Goal: Task Accomplishment & Management: Complete application form

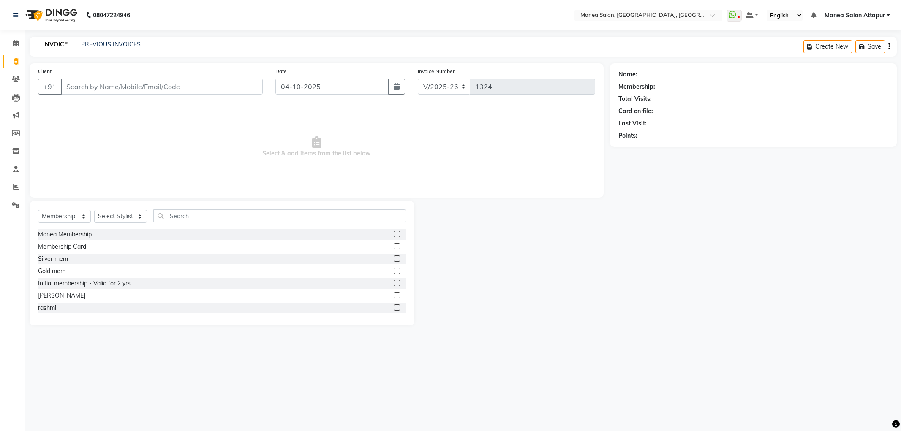
select select "6587"
drag, startPoint x: 68, startPoint y: 214, endPoint x: 68, endPoint y: 222, distance: 8.0
click at [68, 214] on select "Select Service Product Membership Package Voucher Prepaid Gift Card" at bounding box center [64, 216] width 53 height 13
select select "service"
click at [38, 210] on select "Select Service Product Membership Package Voucher Prepaid Gift Card" at bounding box center [64, 216] width 53 height 13
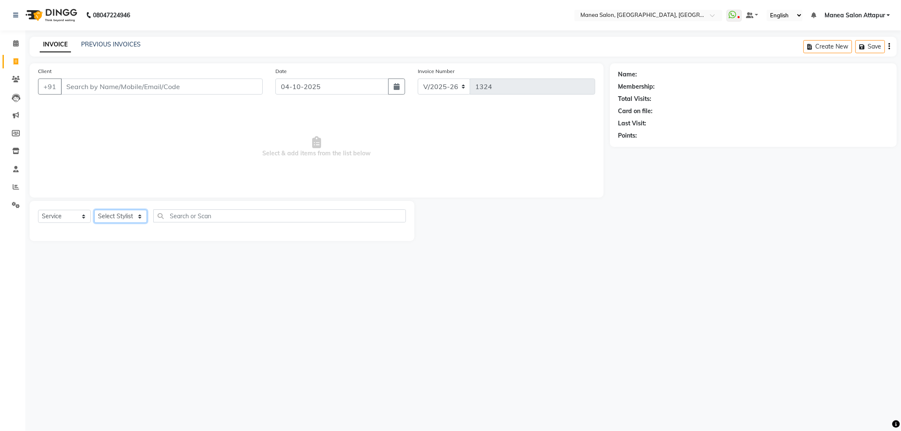
click at [139, 220] on select "Select Stylist Aryan Ashok [PERSON_NAME] [PERSON_NAME] [PERSON_NAME] [PERSON_NA…" at bounding box center [120, 216] width 53 height 13
select select "51269"
click at [94, 210] on select "Select Stylist Aryan Ashok [PERSON_NAME] [PERSON_NAME] [PERSON_NAME] [PERSON_NA…" at bounding box center [120, 216] width 53 height 13
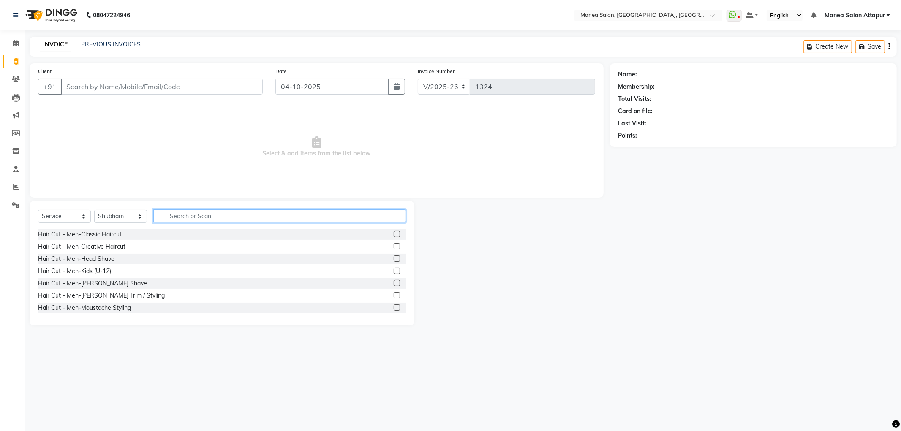
click at [193, 221] on input "text" at bounding box center [279, 216] width 253 height 13
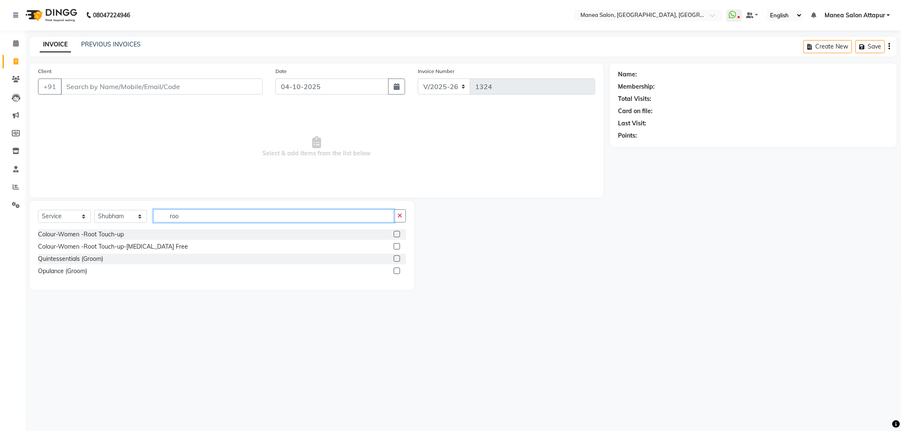
type input "roo"
click at [399, 236] on label at bounding box center [397, 234] width 6 height 6
click at [399, 236] on input "checkbox" at bounding box center [396, 234] width 5 height 5
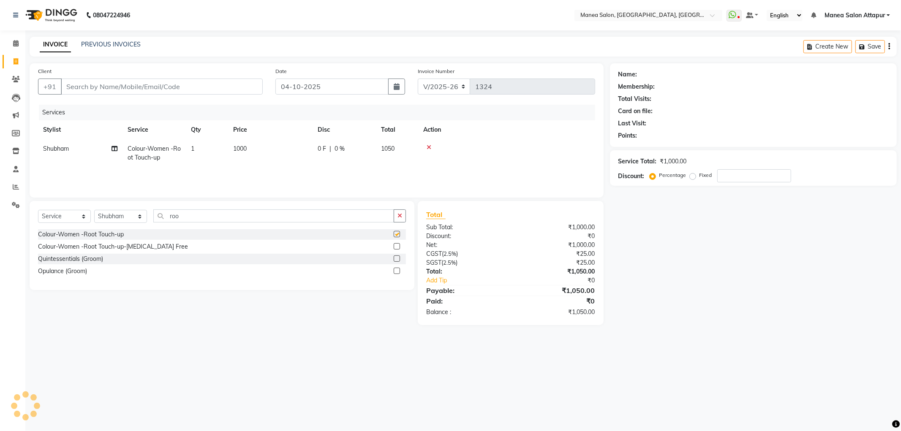
checkbox input "false"
click at [240, 147] on span "1000" at bounding box center [240, 149] width 14 height 8
select select "51269"
click at [282, 151] on input "1000" at bounding box center [310, 151] width 74 height 13
type input "1200"
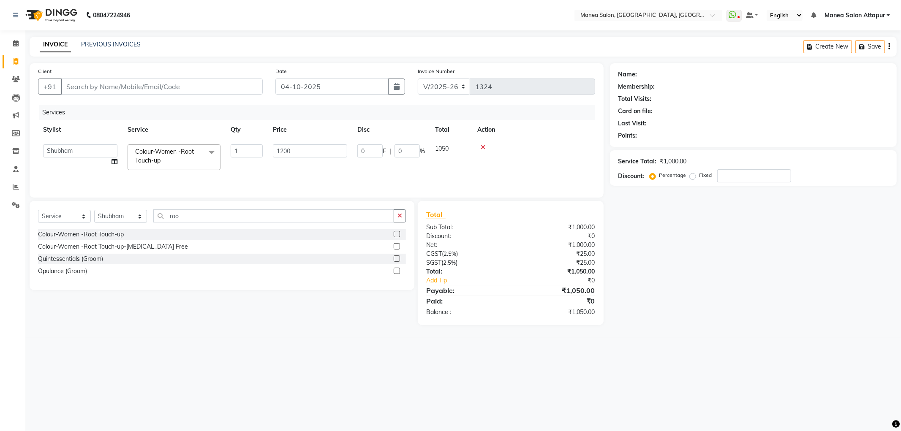
click at [677, 295] on div "Name: Membership: Total Visits: Card on file: Last Visit: Points: Service Total…" at bounding box center [756, 194] width 293 height 262
click at [119, 86] on input "Client" at bounding box center [162, 87] width 202 height 16
type input "9"
type input "0"
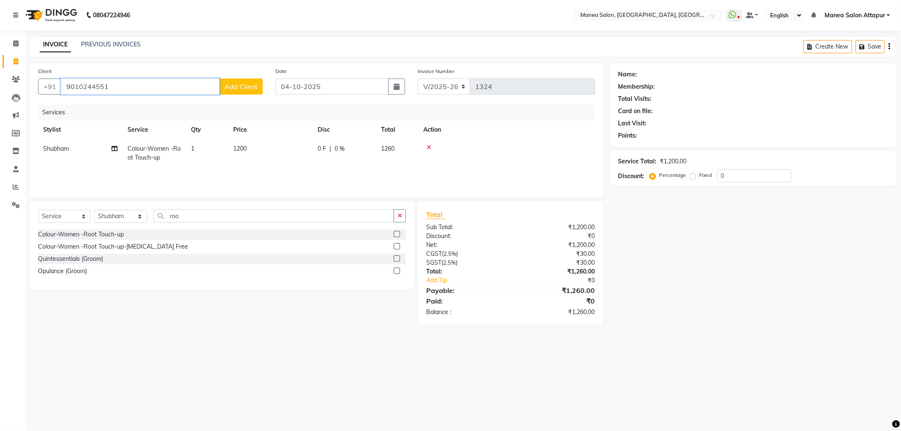
type input "9010244551"
click at [239, 91] on button "Add Client" at bounding box center [241, 87] width 44 height 16
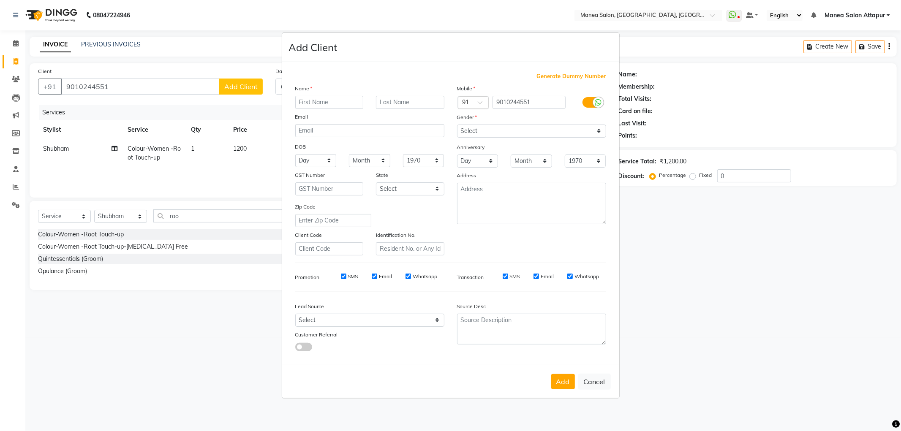
click at [333, 106] on input "text" at bounding box center [329, 102] width 68 height 13
type input "[DEMOGRAPHIC_DATA]"
click at [469, 134] on select "Select [DEMOGRAPHIC_DATA] [DEMOGRAPHIC_DATA] Other Prefer Not To Say" at bounding box center [531, 131] width 149 height 13
select select "[DEMOGRAPHIC_DATA]"
click at [457, 125] on select "Select [DEMOGRAPHIC_DATA] [DEMOGRAPHIC_DATA] Other Prefer Not To Say" at bounding box center [531, 131] width 149 height 13
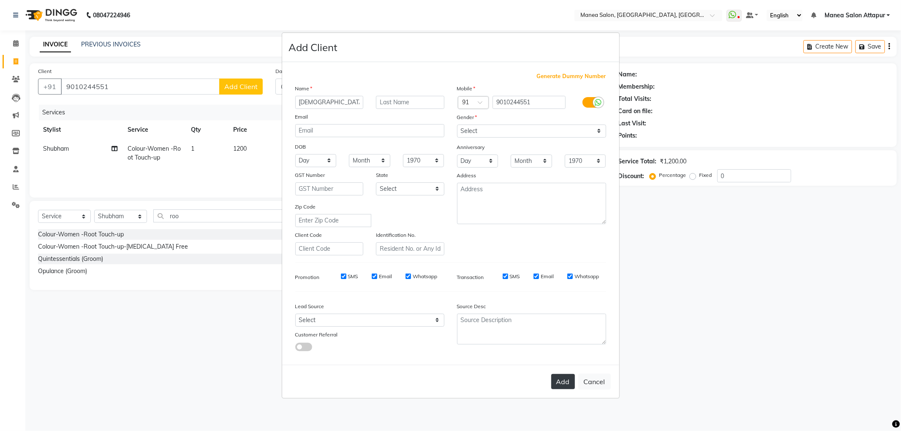
click at [561, 382] on button "Add" at bounding box center [564, 381] width 24 height 15
select select
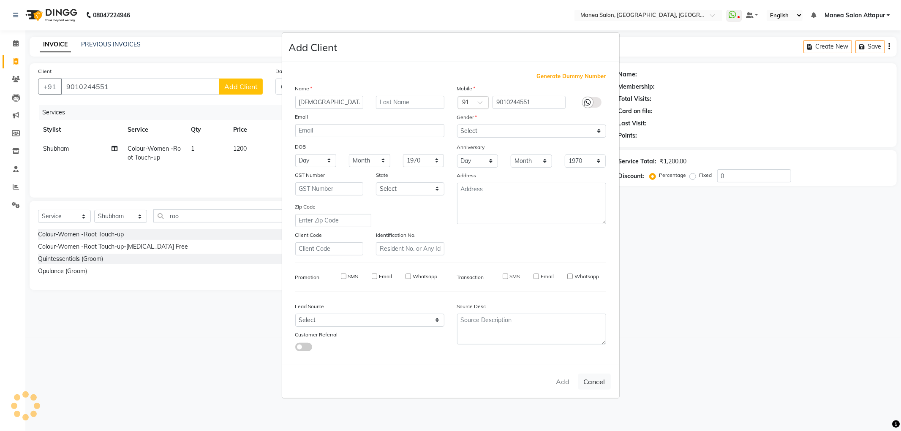
select select
checkbox input "false"
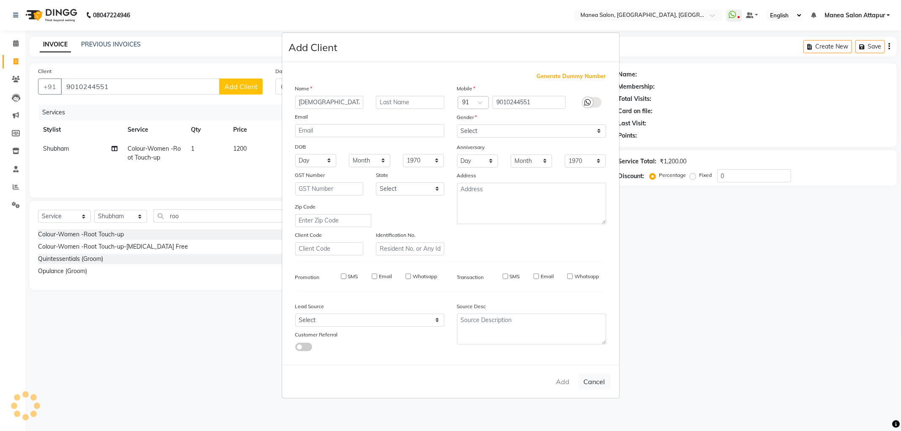
checkbox input "false"
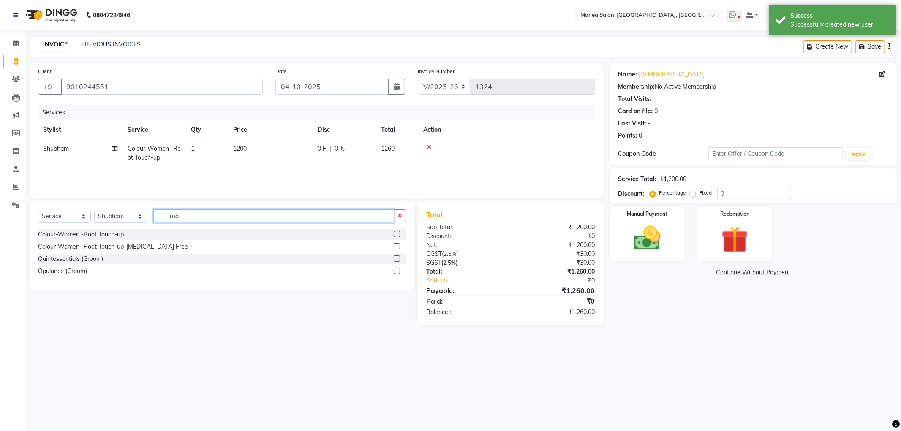
drag, startPoint x: 197, startPoint y: 217, endPoint x: 157, endPoint y: 224, distance: 40.8
click at [157, 224] on div "Select Service Product Membership Package Voucher Prepaid Gift Card Select Styl…" at bounding box center [222, 220] width 368 height 20
type input "crea"
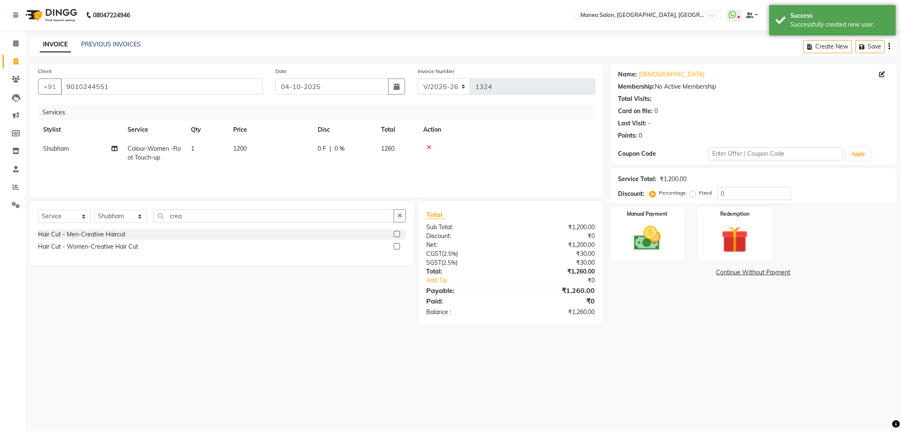
click at [398, 249] on label at bounding box center [397, 246] width 6 height 6
click at [398, 249] on input "checkbox" at bounding box center [396, 246] width 5 height 5
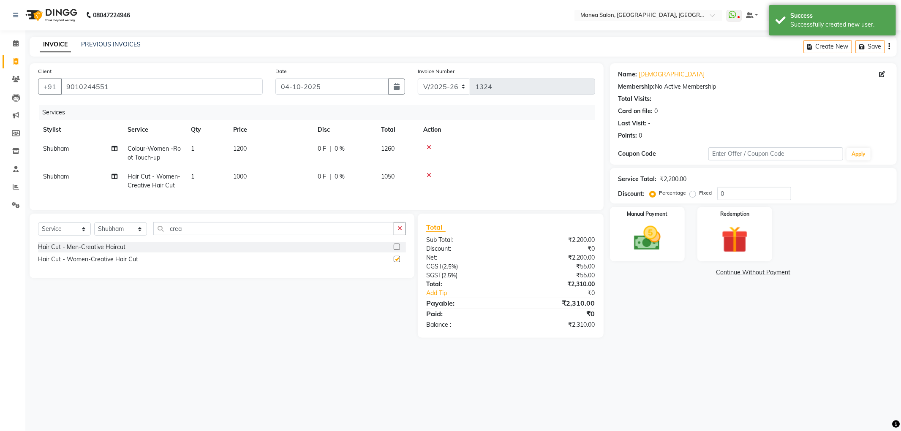
checkbox input "false"
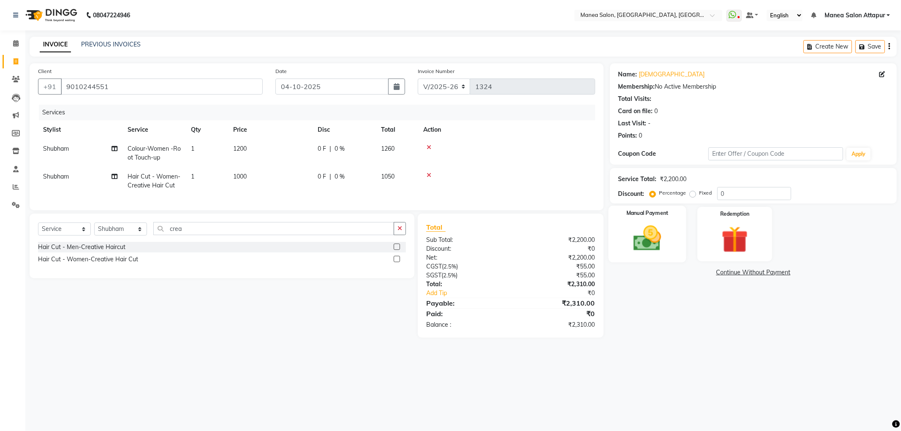
drag, startPoint x: 672, startPoint y: 244, endPoint x: 670, endPoint y: 250, distance: 6.7
click at [671, 244] on div "Manual Payment" at bounding box center [648, 234] width 78 height 57
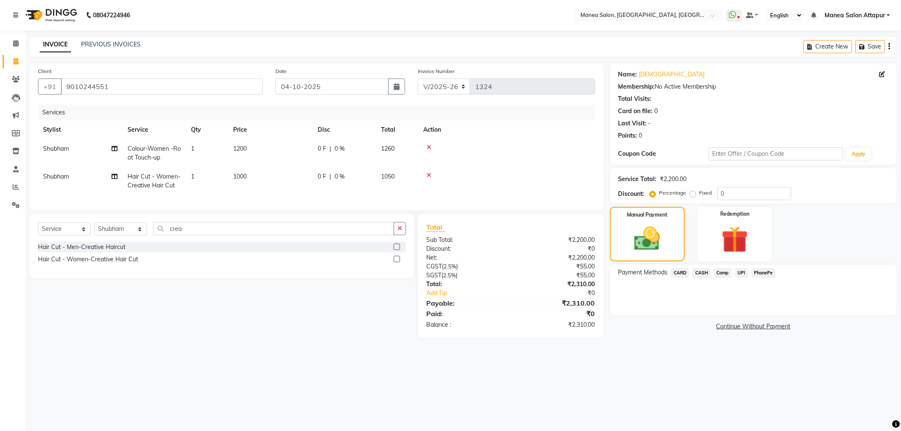
click at [741, 272] on span "UPI" at bounding box center [741, 273] width 13 height 10
click at [751, 317] on button "Add Payment" at bounding box center [801, 317] width 176 height 13
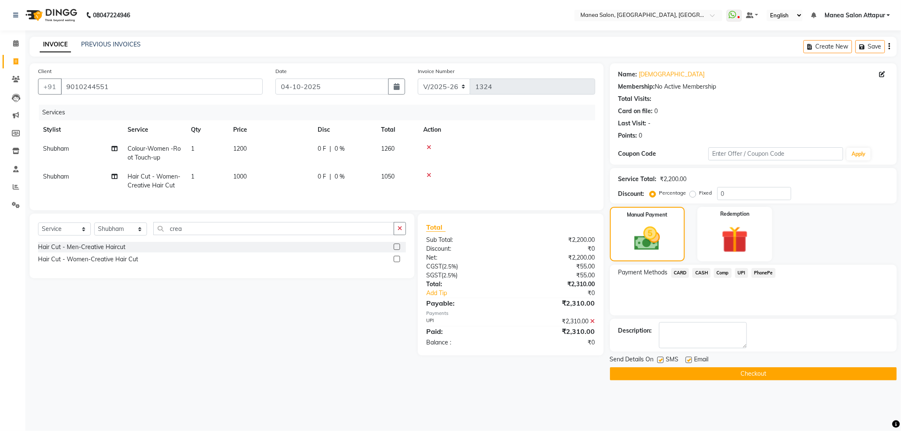
click at [751, 366] on div "Send Details On SMS Email Checkout" at bounding box center [753, 367] width 287 height 25
click at [751, 371] on button "Checkout" at bounding box center [753, 374] width 287 height 13
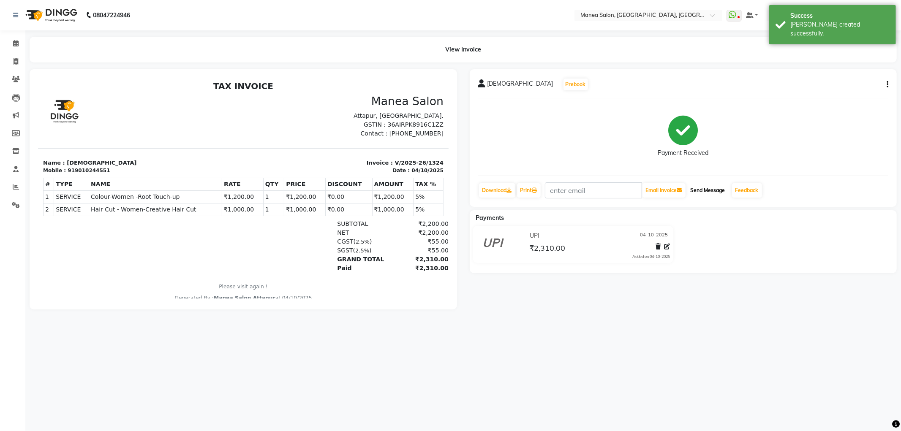
click at [702, 188] on button "Send Message" at bounding box center [708, 190] width 41 height 14
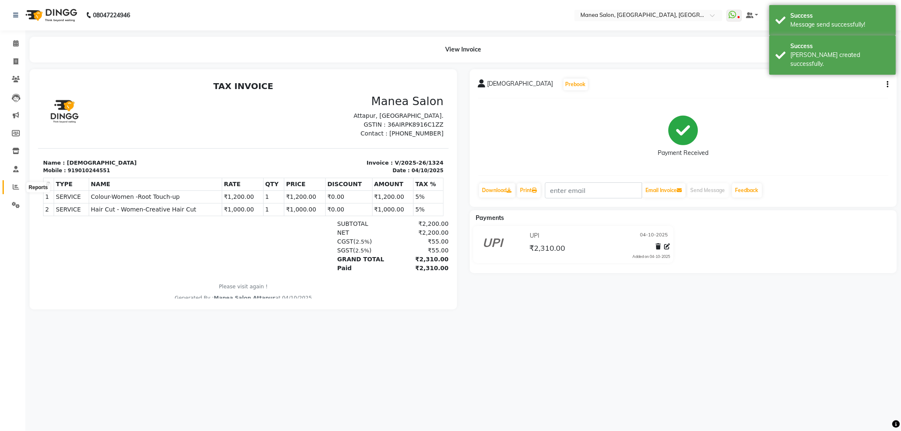
click at [16, 185] on icon at bounding box center [16, 187] width 6 height 6
